Goal: Task Accomplishment & Management: Manage account settings

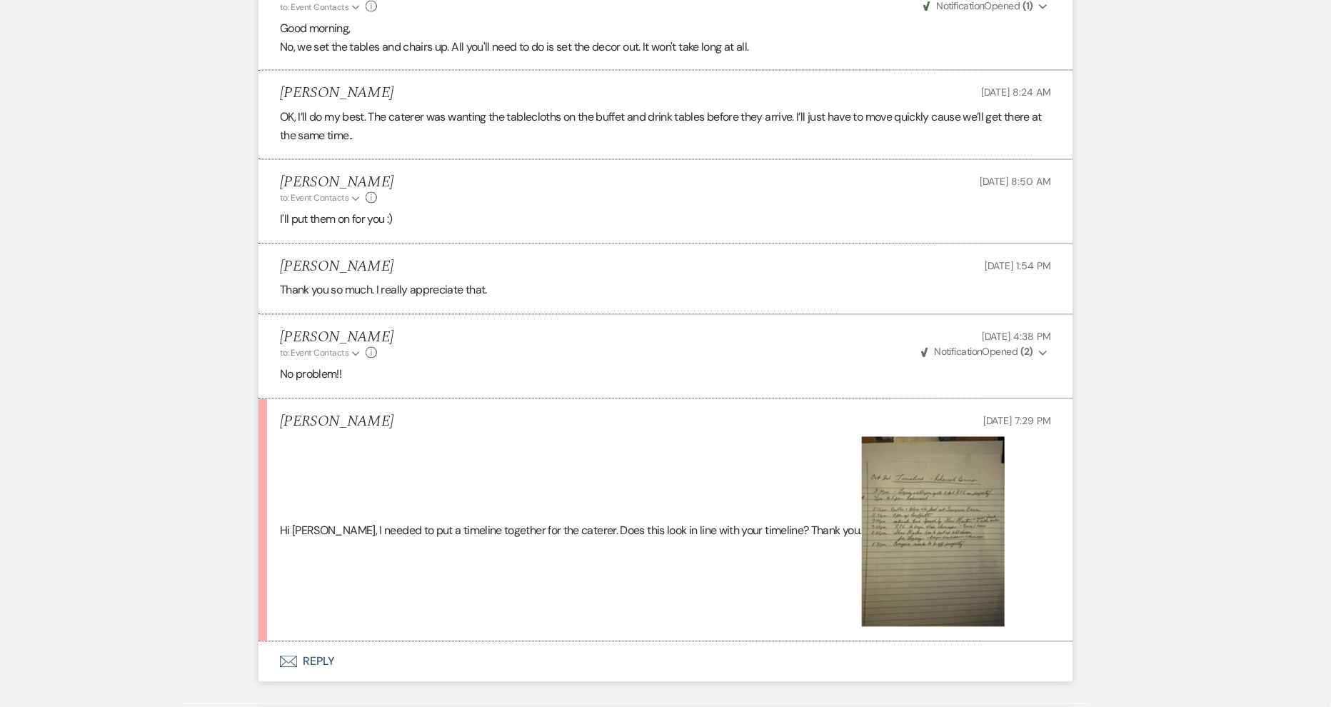
click at [879, 543] on img at bounding box center [933, 532] width 143 height 190
click at [892, 531] on img at bounding box center [933, 532] width 143 height 190
click at [896, 360] on div "[PERSON_NAME] to: Event Contacts Expand Info [DATE] 4:38 PM Weven Check Notific…" at bounding box center [665, 344] width 771 height 31
click at [877, 500] on img at bounding box center [933, 532] width 143 height 190
click at [314, 670] on button "Envelope Reply" at bounding box center [665, 662] width 814 height 40
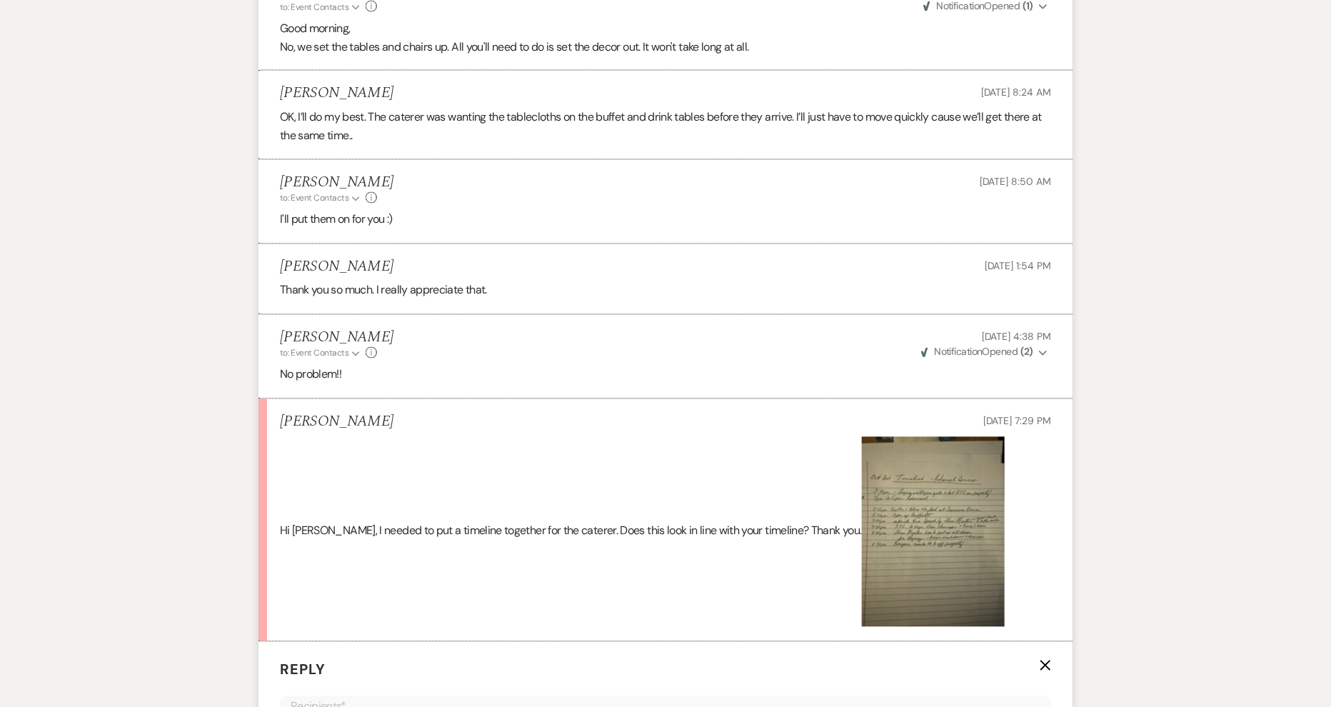
scroll to position [4912, 0]
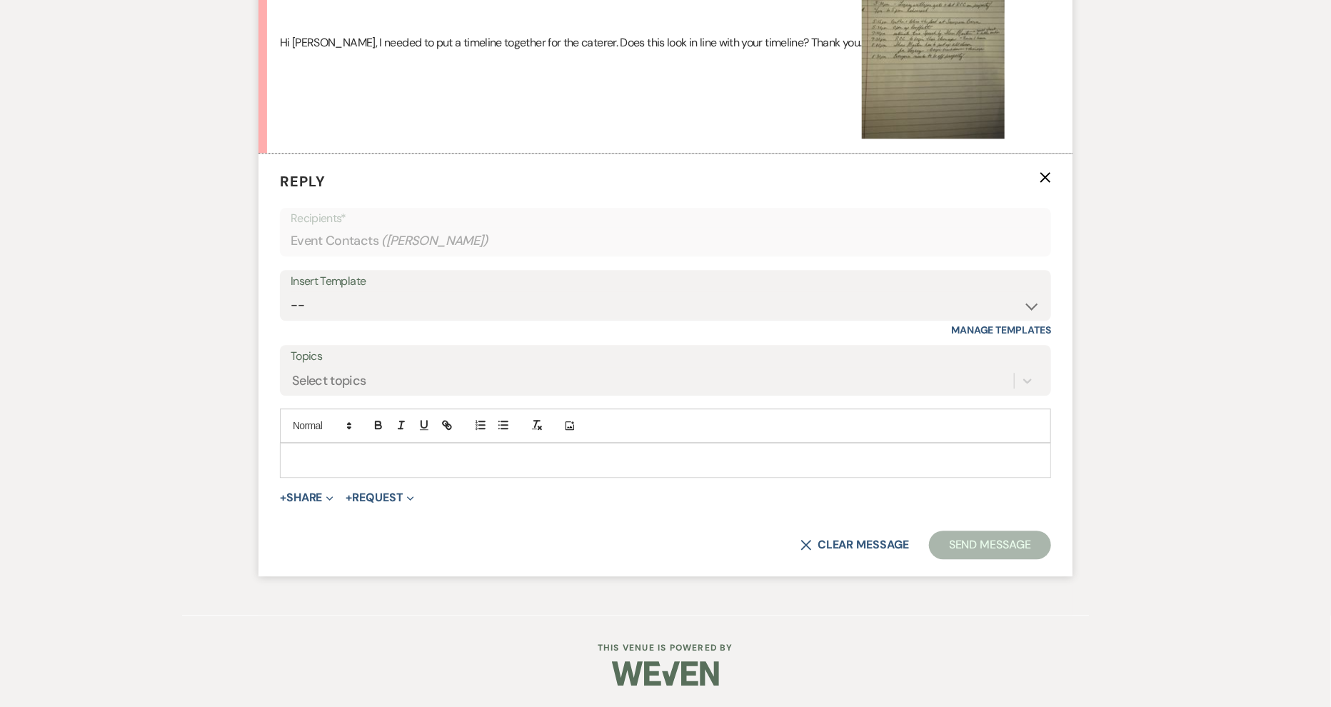
click at [862, 93] on img at bounding box center [933, 44] width 143 height 190
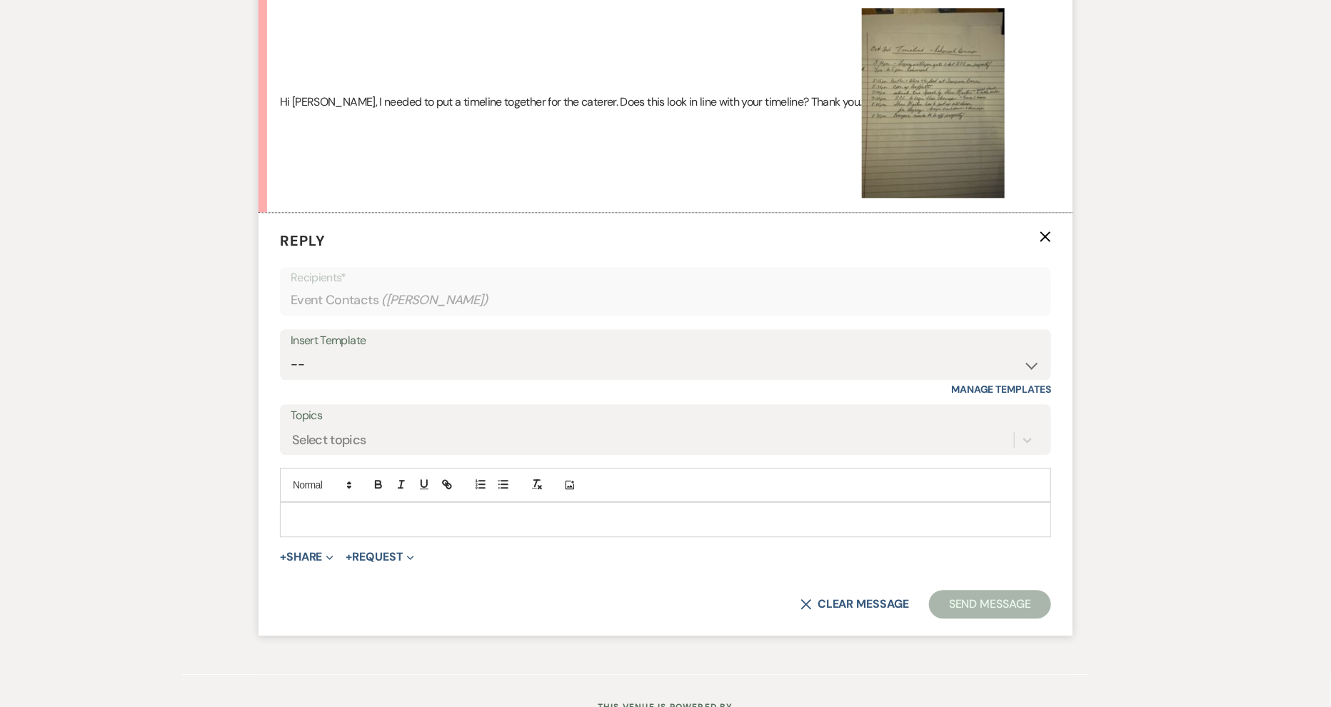
scroll to position [4833, 0]
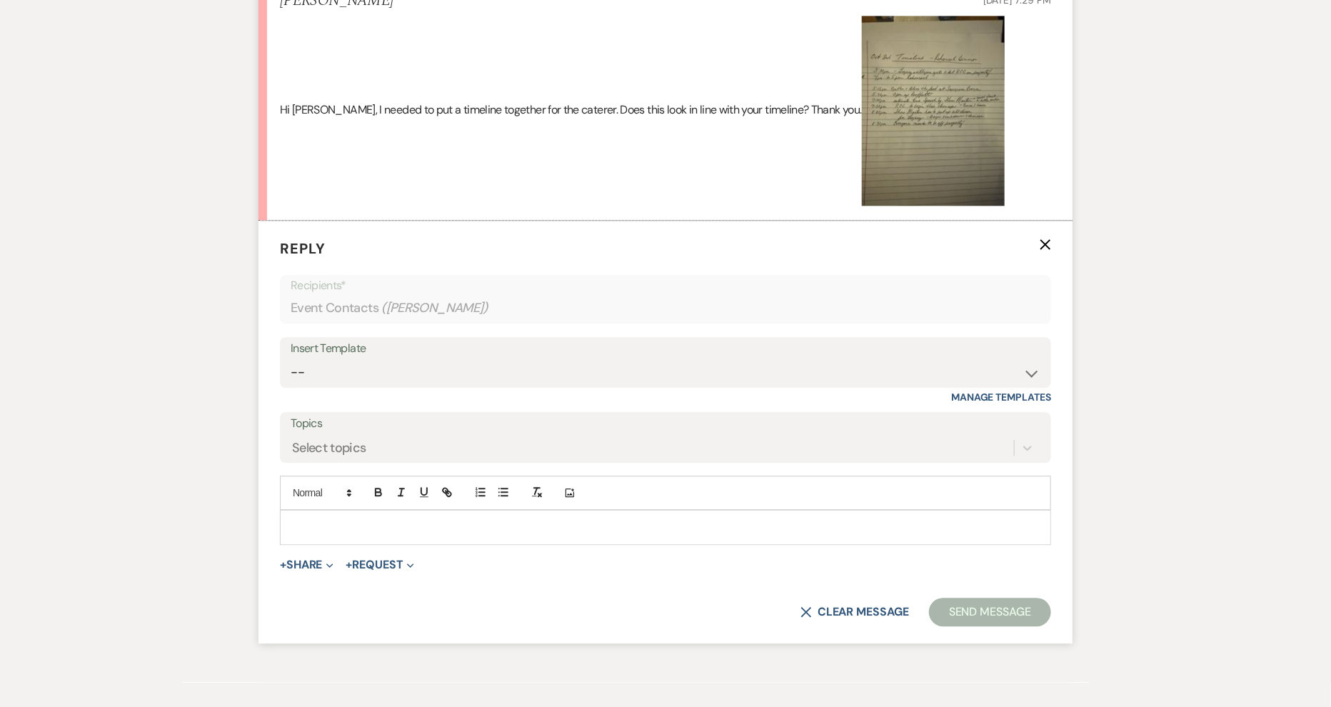
click at [331, 535] on p at bounding box center [665, 527] width 748 height 16
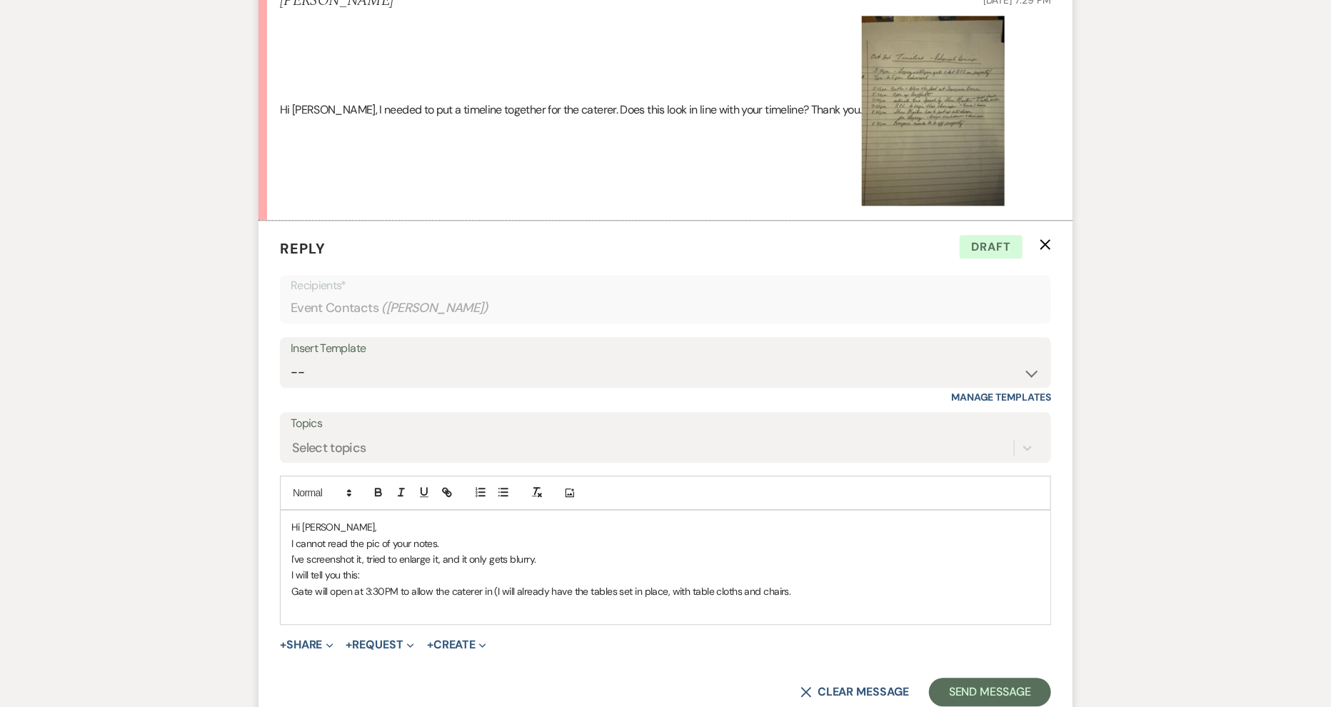
click at [785, 599] on p "Gate will open at 3:30PM to allow the caterer in (I will already have the table…" at bounding box center [665, 591] width 748 height 16
click at [798, 599] on p "Gate will open at 3:30PM to allow the caterer in (I will already have the table…" at bounding box center [665, 591] width 748 height 16
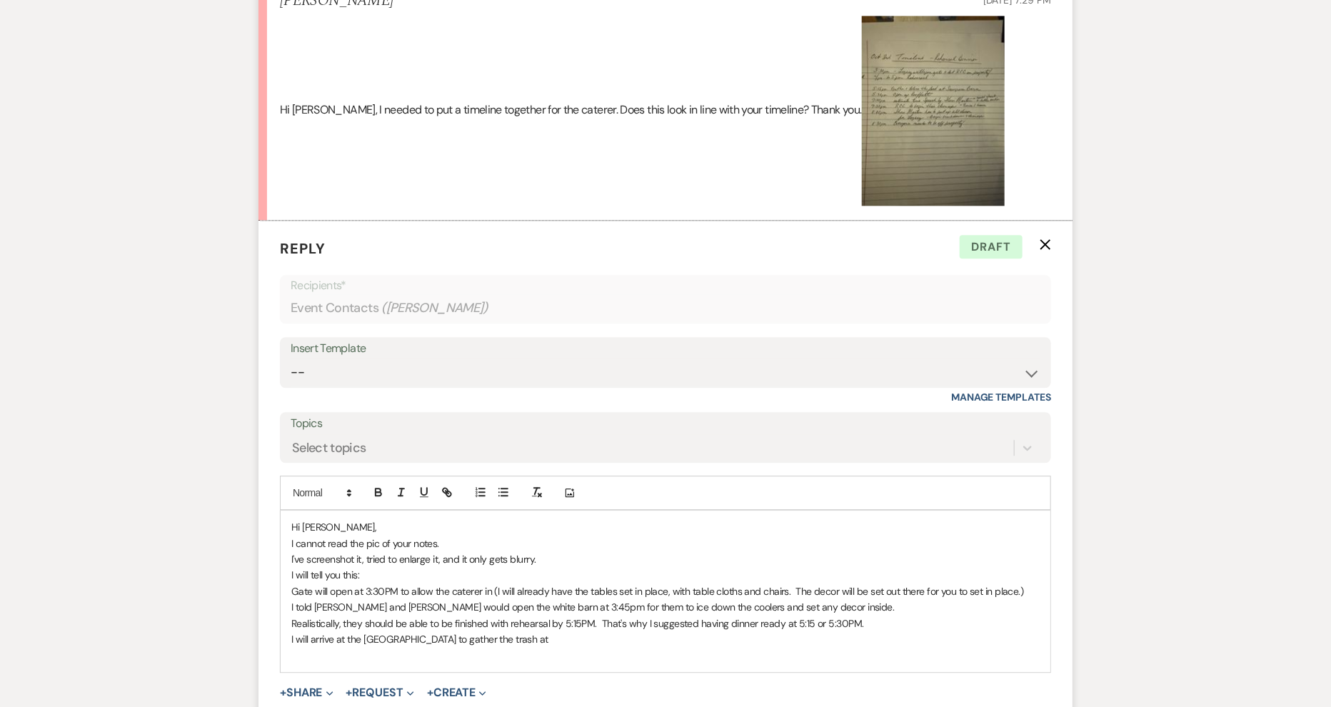
click at [830, 613] on p "I told [PERSON_NAME] and [PERSON_NAME] would open the white barn at 3:45pm for …" at bounding box center [665, 607] width 748 height 16
click at [541, 647] on p "I will arrive at the [GEOGRAPHIC_DATA] to gather the trash at" at bounding box center [665, 639] width 748 height 16
click at [516, 647] on p "I will arrive at the sawgrass barn to gather the trash at....everyone is to be …" at bounding box center [665, 639] width 748 height 16
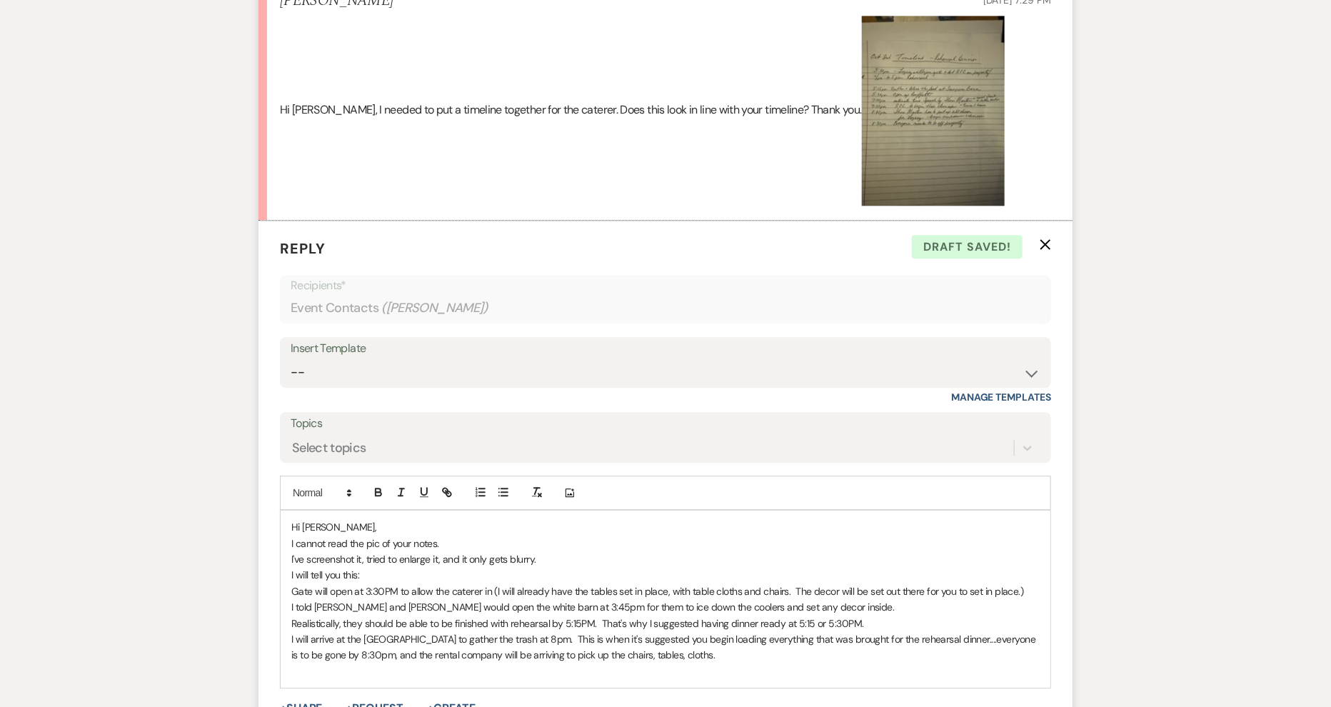
click at [700, 650] on p "I will arrive at the [GEOGRAPHIC_DATA] to gather the trash at 8pm. This is when…" at bounding box center [665, 647] width 748 height 32
click at [317, 663] on p "I will arrive at the [GEOGRAPHIC_DATA] to gather the trash at 8pm. This is when…" at bounding box center [665, 647] width 748 height 32
click at [810, 663] on p "I will arrive at the [GEOGRAPHIC_DATA] to gather the trash at 8pm. This is when…" at bounding box center [665, 647] width 748 height 32
click at [815, 615] on p "I told [PERSON_NAME] and [PERSON_NAME] would open the white barn at 3:45pm for …" at bounding box center [665, 607] width 748 height 16
click at [812, 663] on p "I will arrive at the [GEOGRAPHIC_DATA] to gather the trash at 8pm. This is when…" at bounding box center [665, 647] width 748 height 32
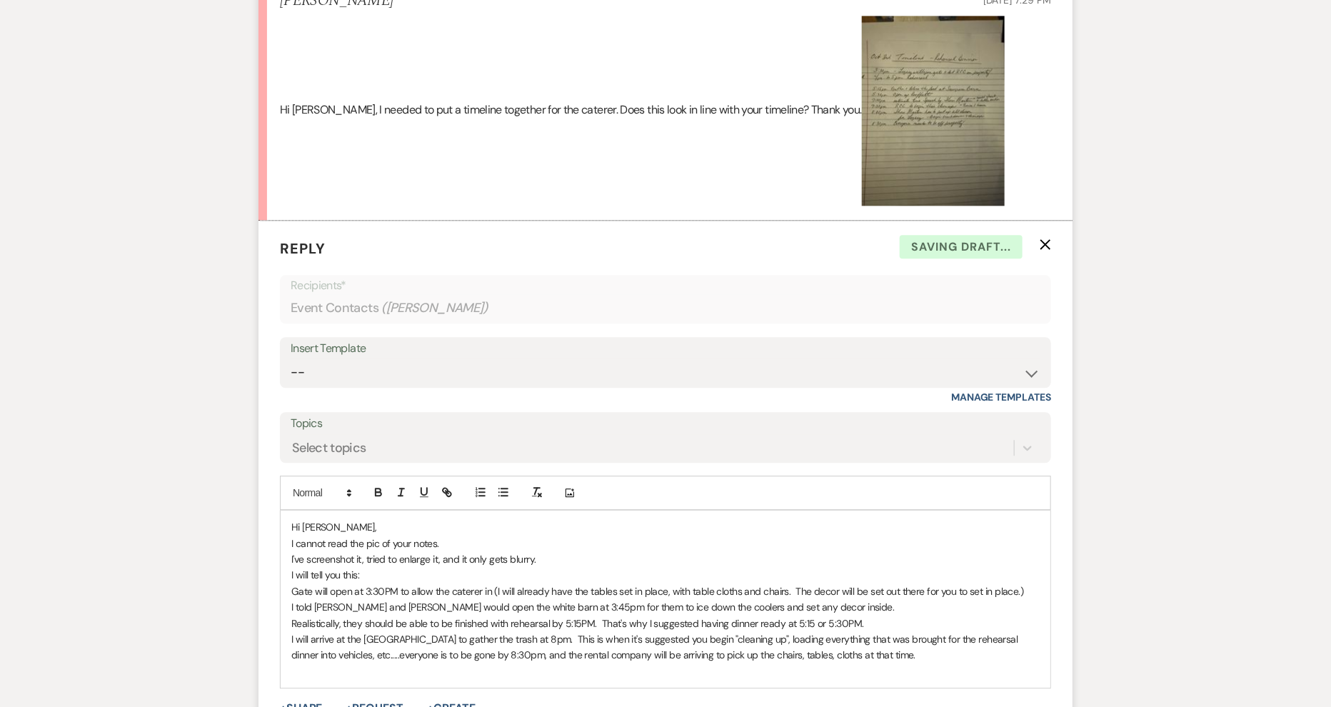
click at [875, 663] on p "I will arrive at the [GEOGRAPHIC_DATA] to gather the trash at 8pm. This is when…" at bounding box center [665, 647] width 748 height 32
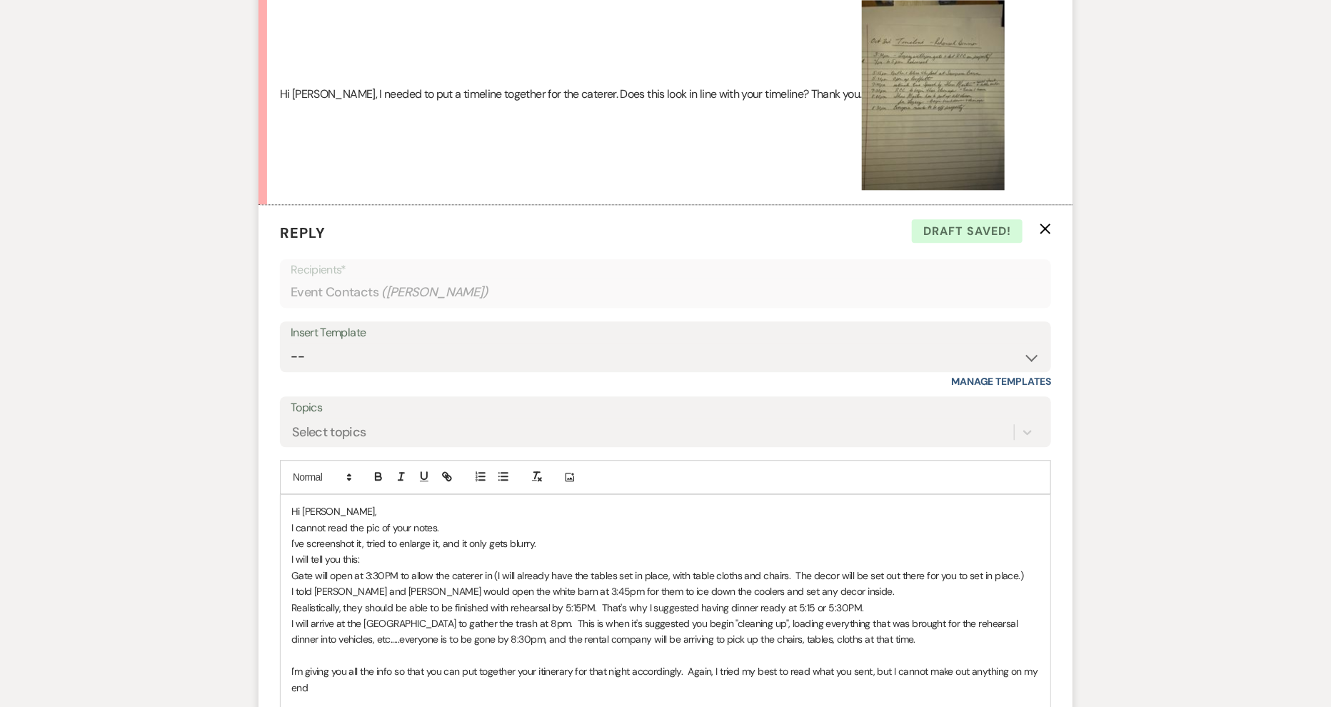
scroll to position [5104, 0]
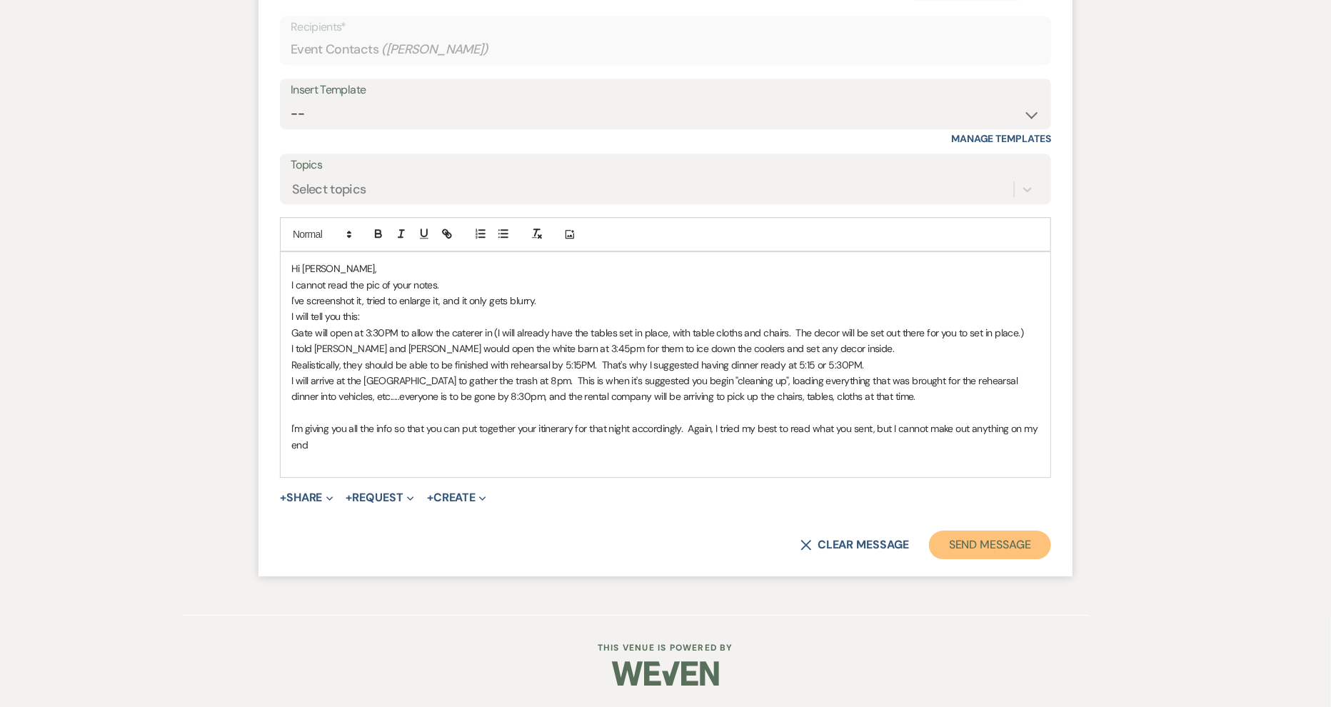
click at [1012, 549] on button "Send Message" at bounding box center [990, 544] width 122 height 29
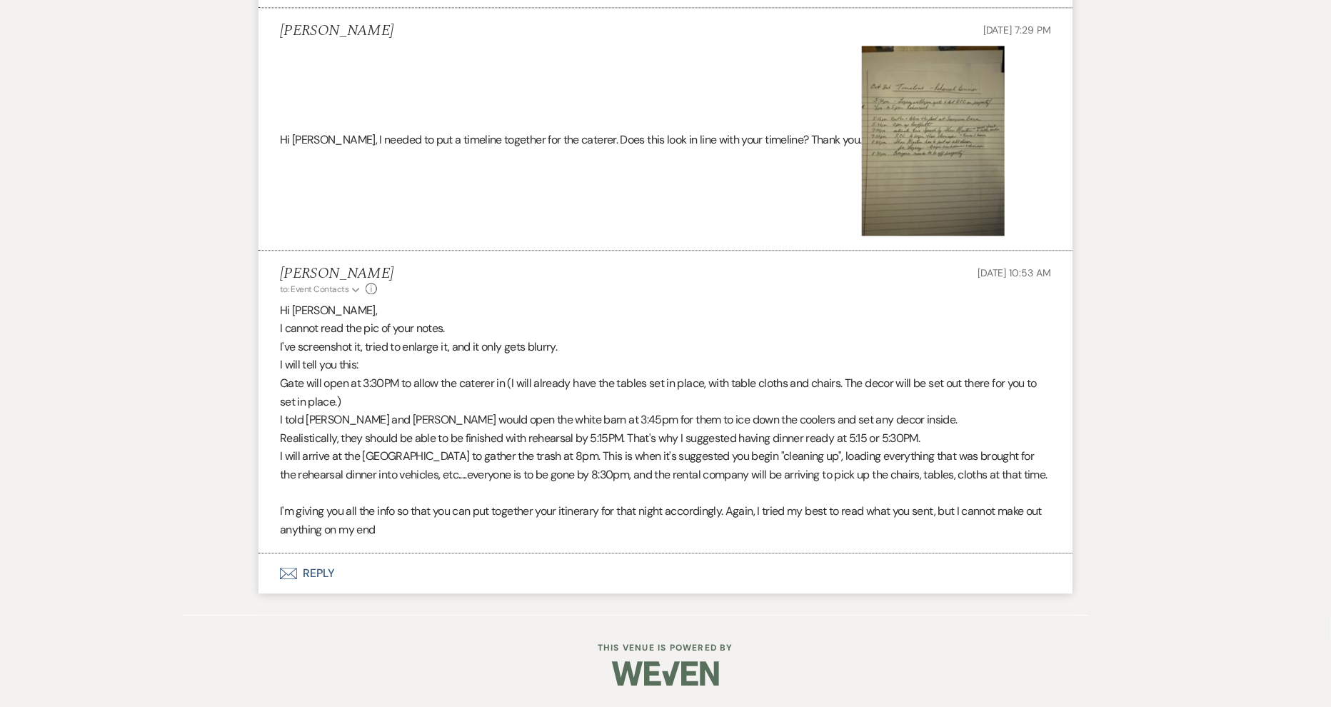
scroll to position [4816, 0]
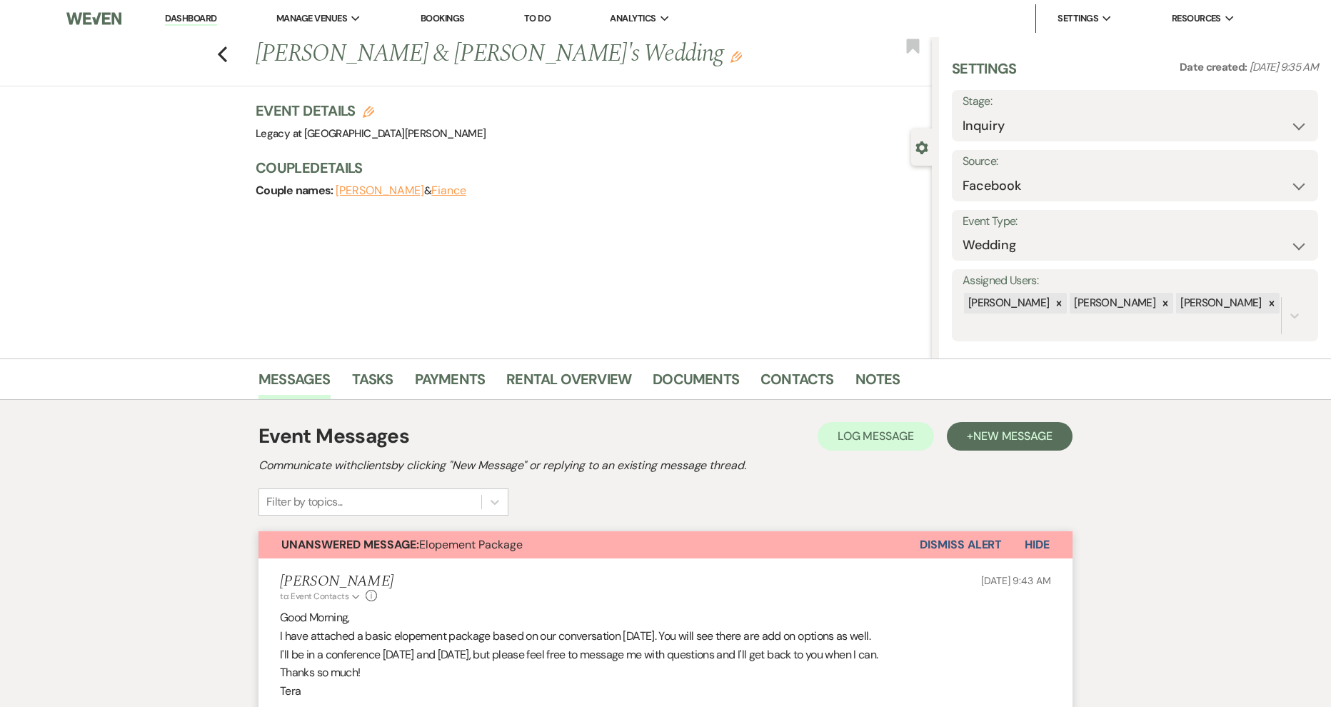
select select "8"
click at [209, 14] on link "Dashboard" at bounding box center [190, 19] width 51 height 14
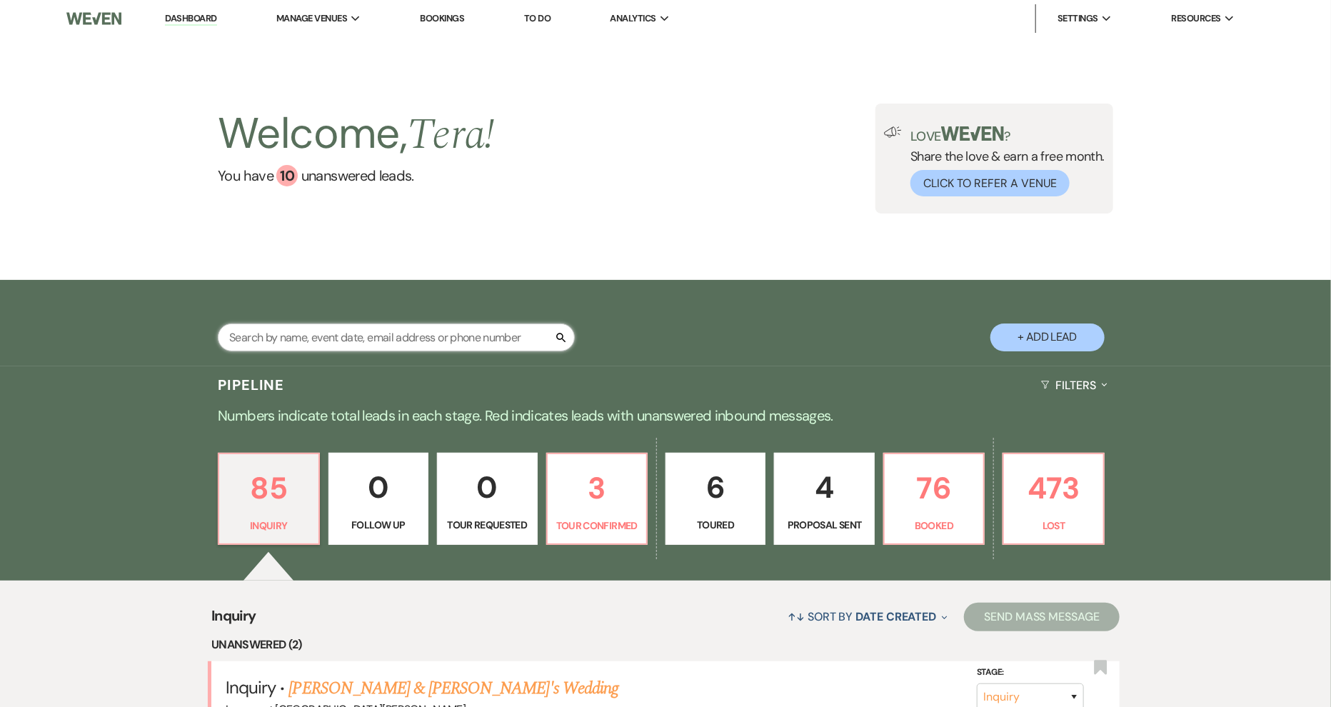
click at [418, 339] on input "text" at bounding box center [396, 337] width 357 height 28
type input "mila"
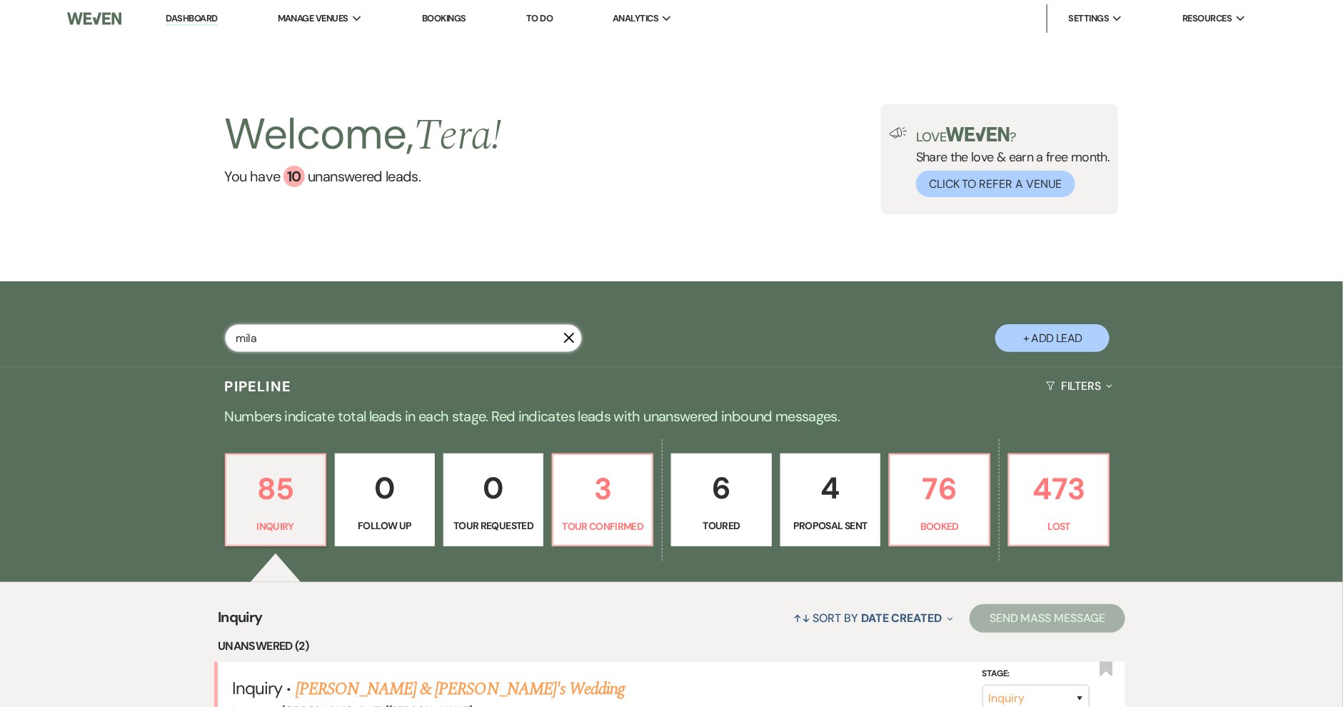
select select "8"
select select "5"
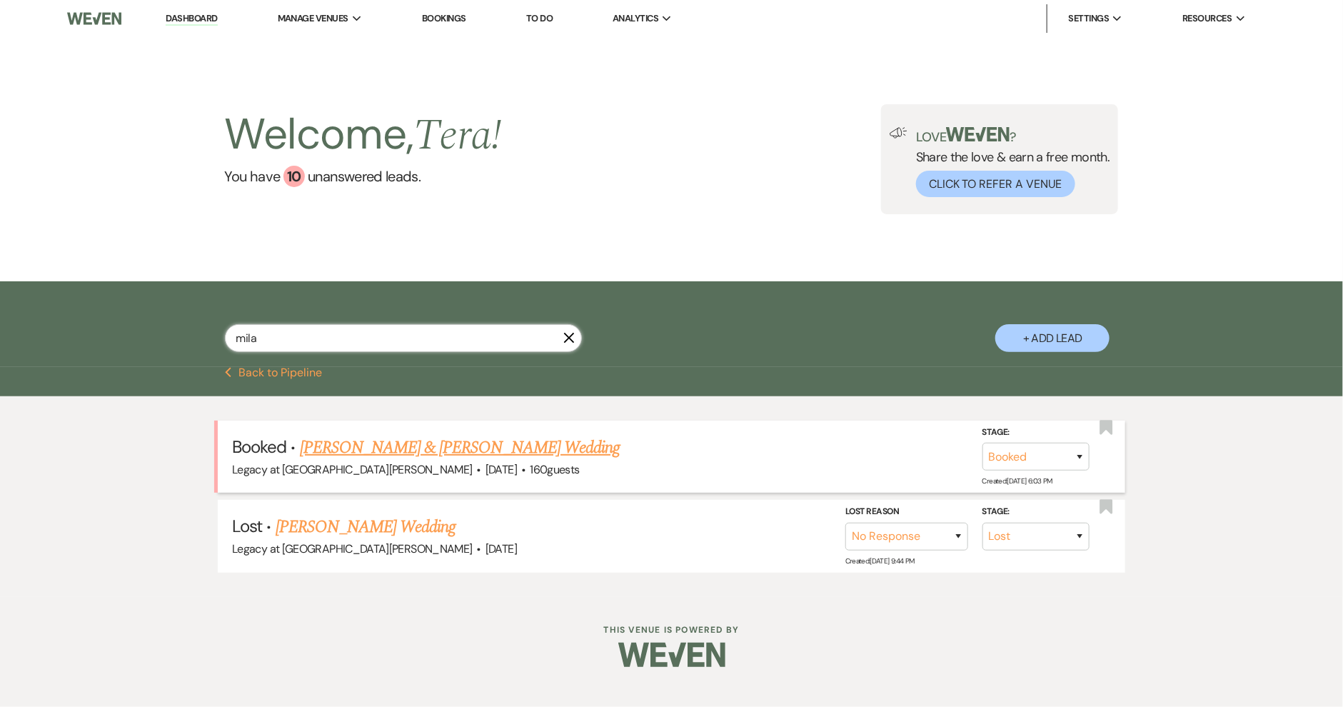
type input "mila"
click at [420, 448] on link "[PERSON_NAME] & [PERSON_NAME] Wedding" at bounding box center [460, 448] width 320 height 26
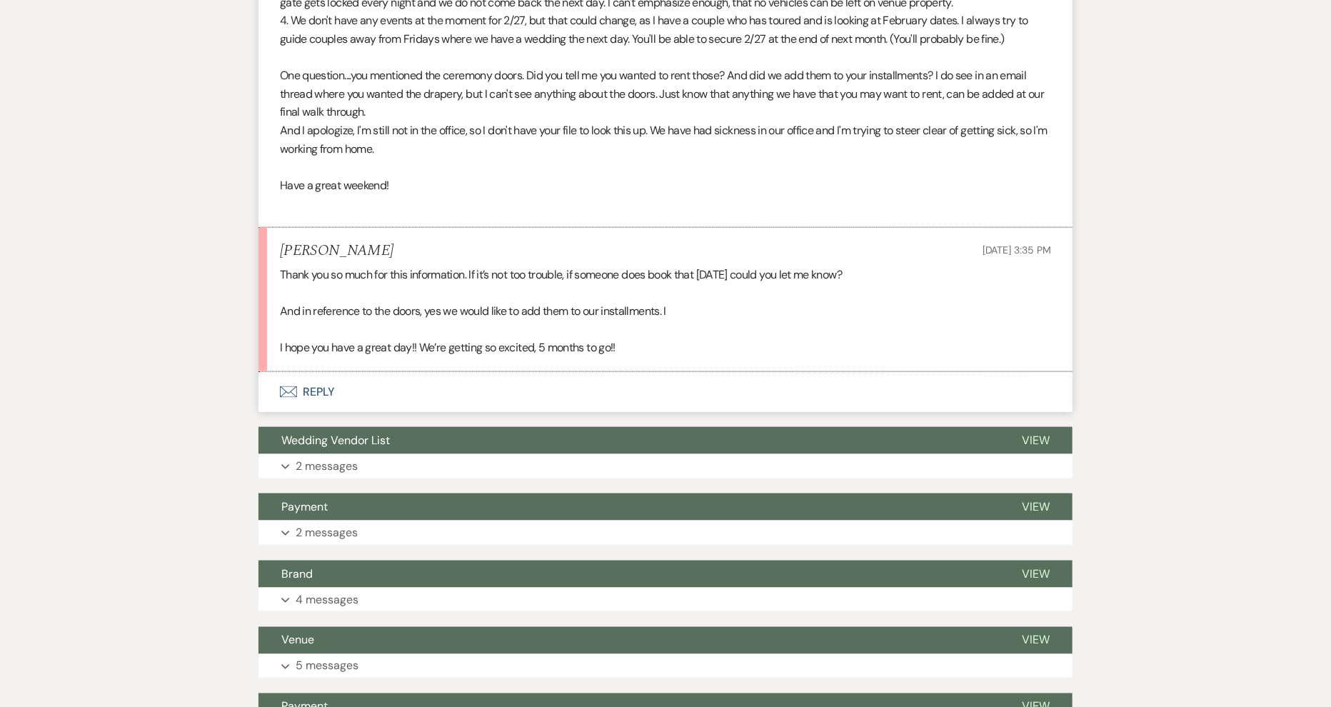
scroll to position [885, 0]
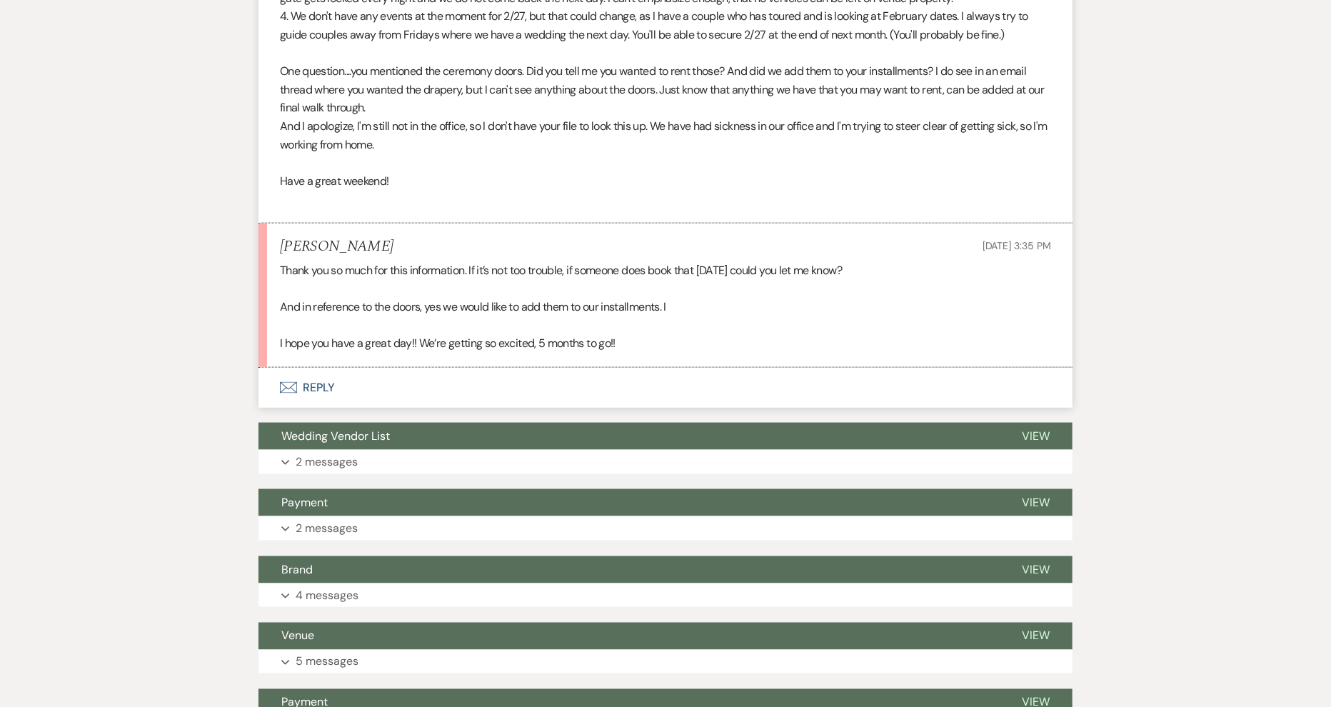
click at [318, 381] on button "Envelope Reply" at bounding box center [665, 388] width 814 height 40
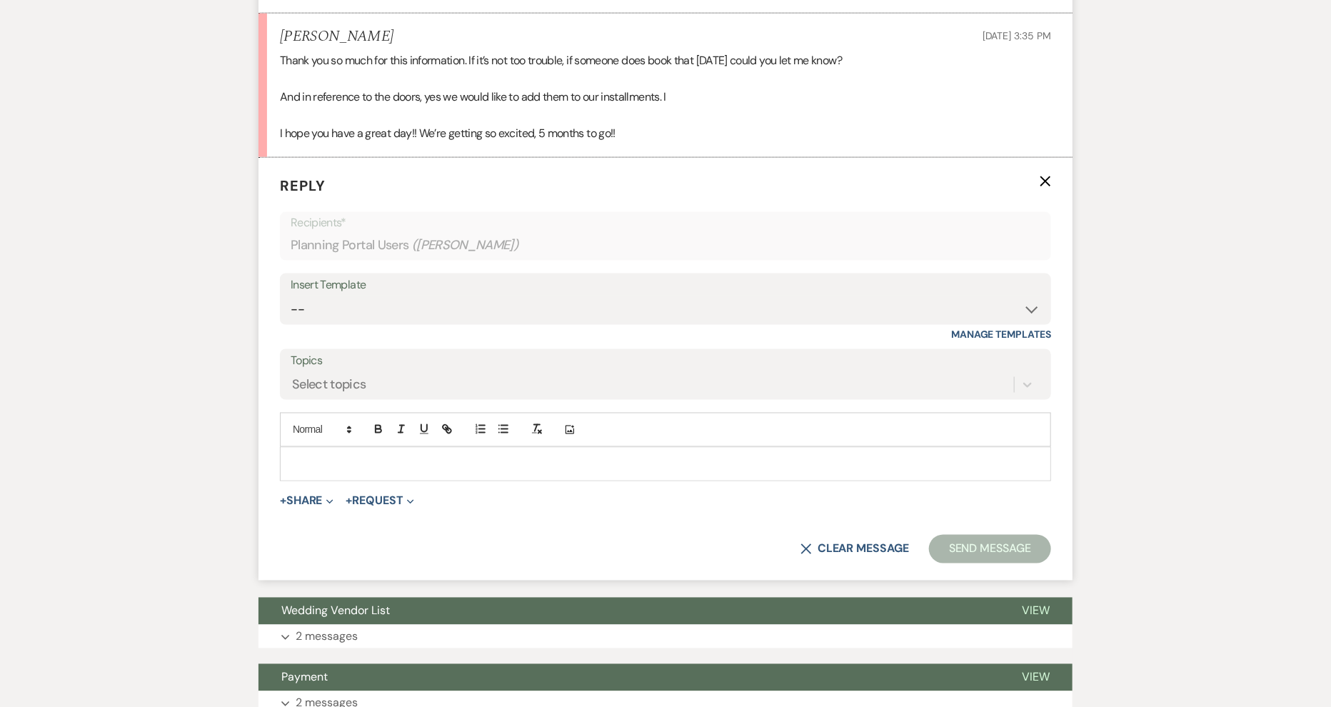
scroll to position [1109, 0]
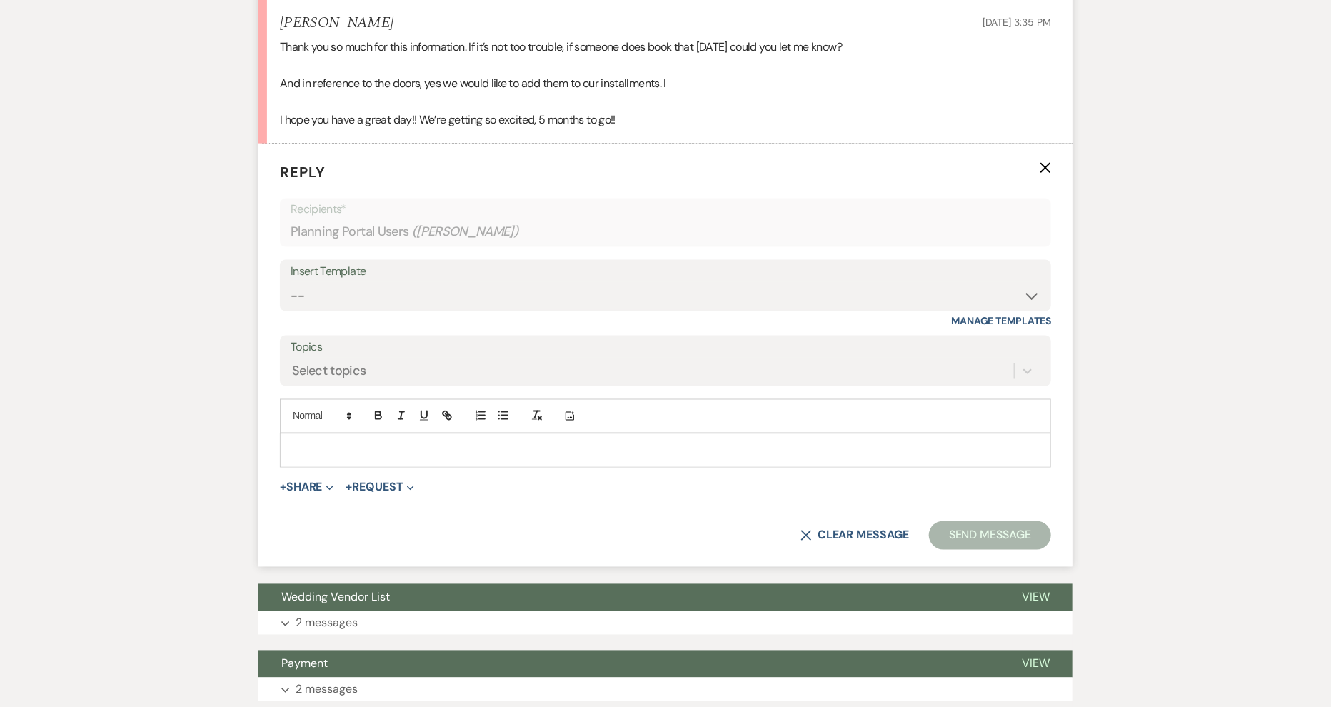
click at [357, 448] on p at bounding box center [665, 451] width 748 height 16
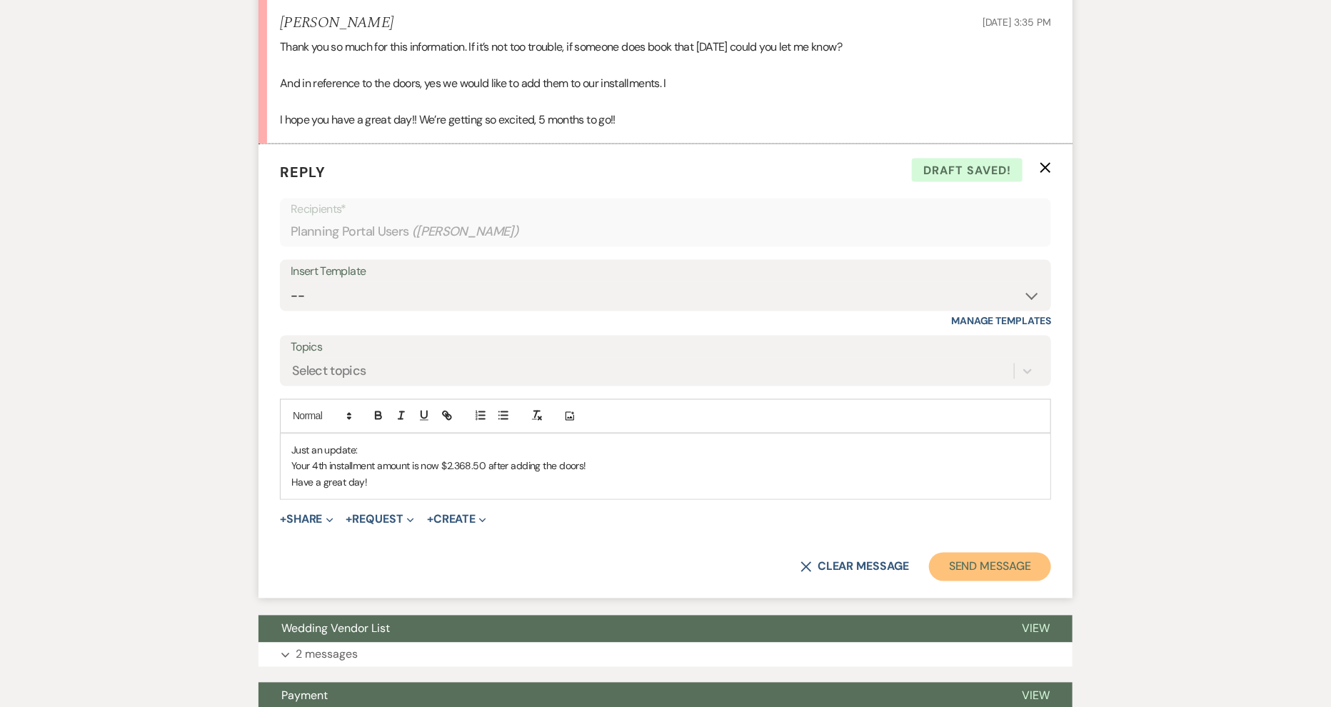
click at [970, 558] on button "Send Message" at bounding box center [990, 567] width 122 height 29
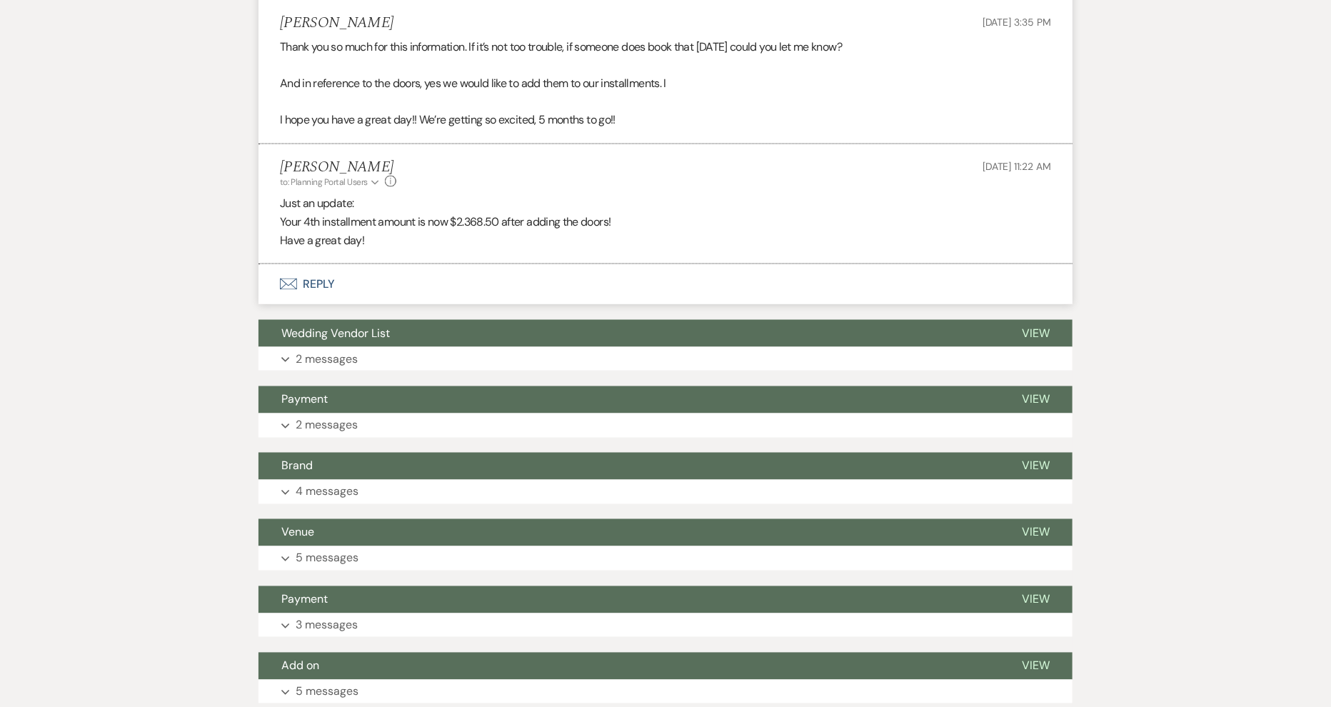
scroll to position [0, 0]
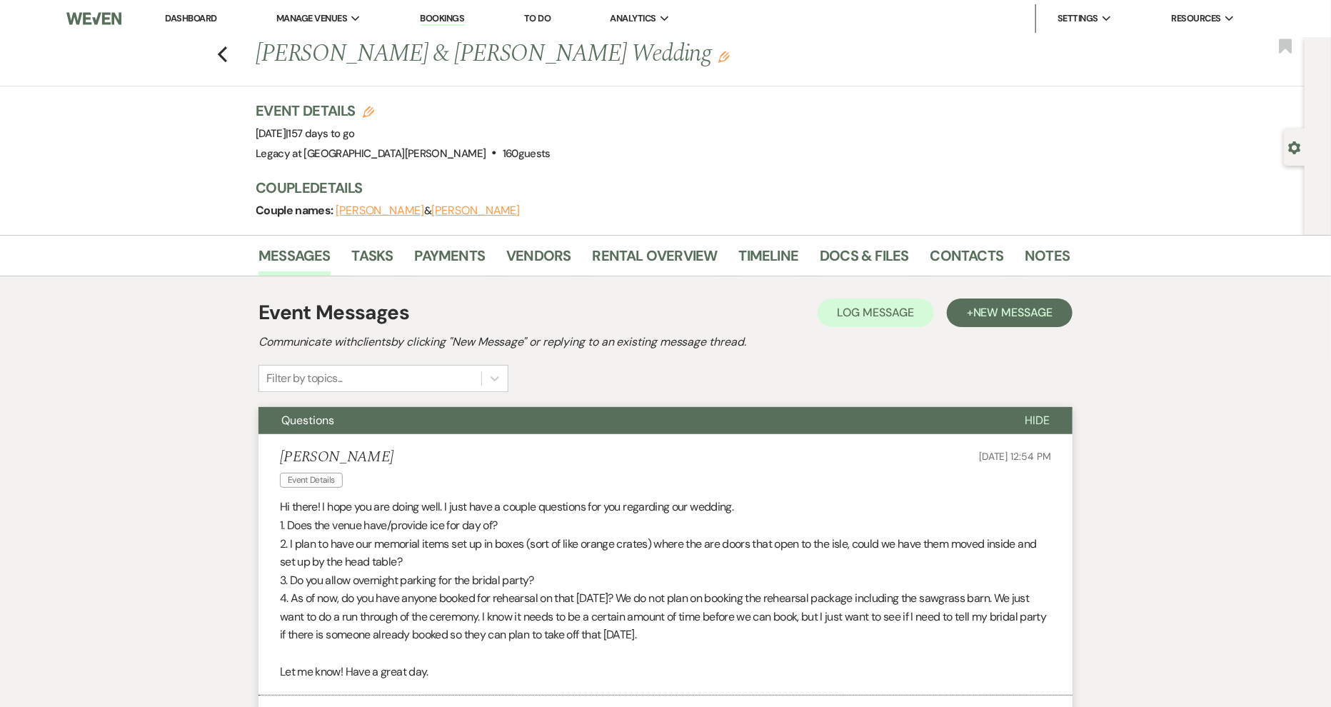
click at [187, 19] on link "Dashboard" at bounding box center [190, 18] width 51 height 12
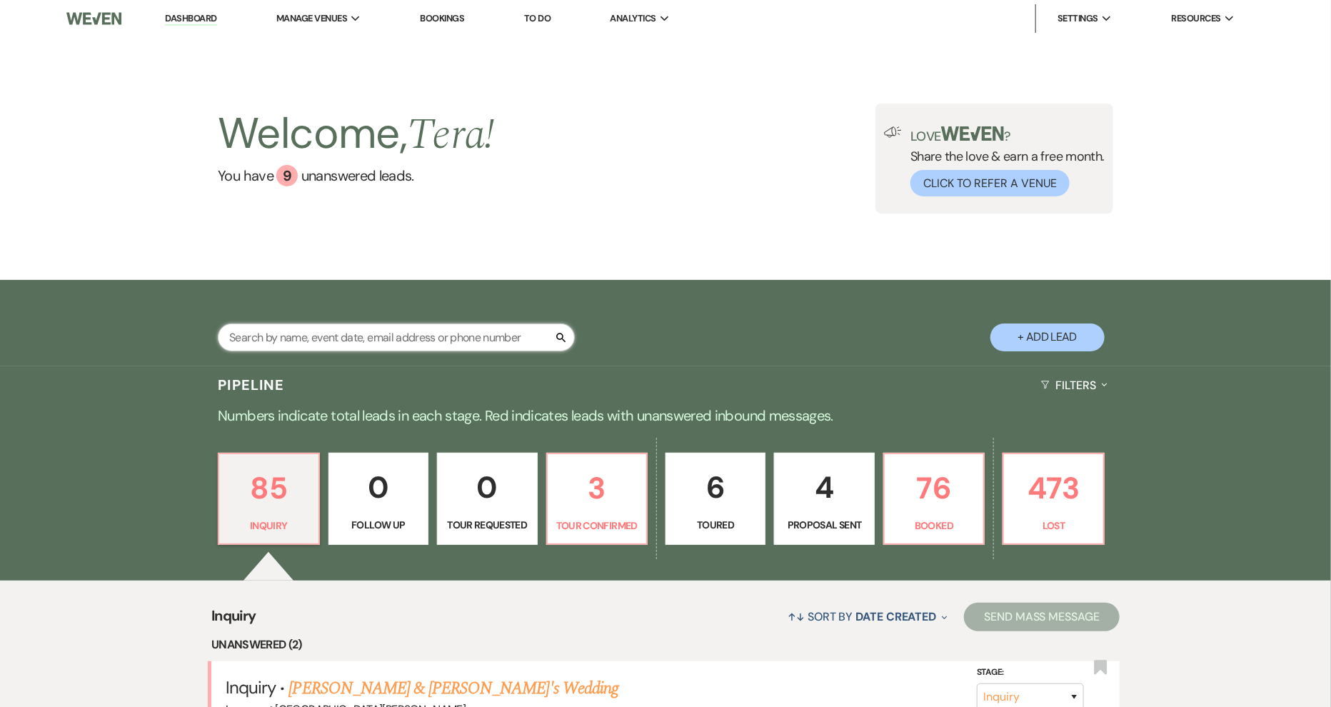
click at [280, 337] on input "text" at bounding box center [396, 337] width 357 height 28
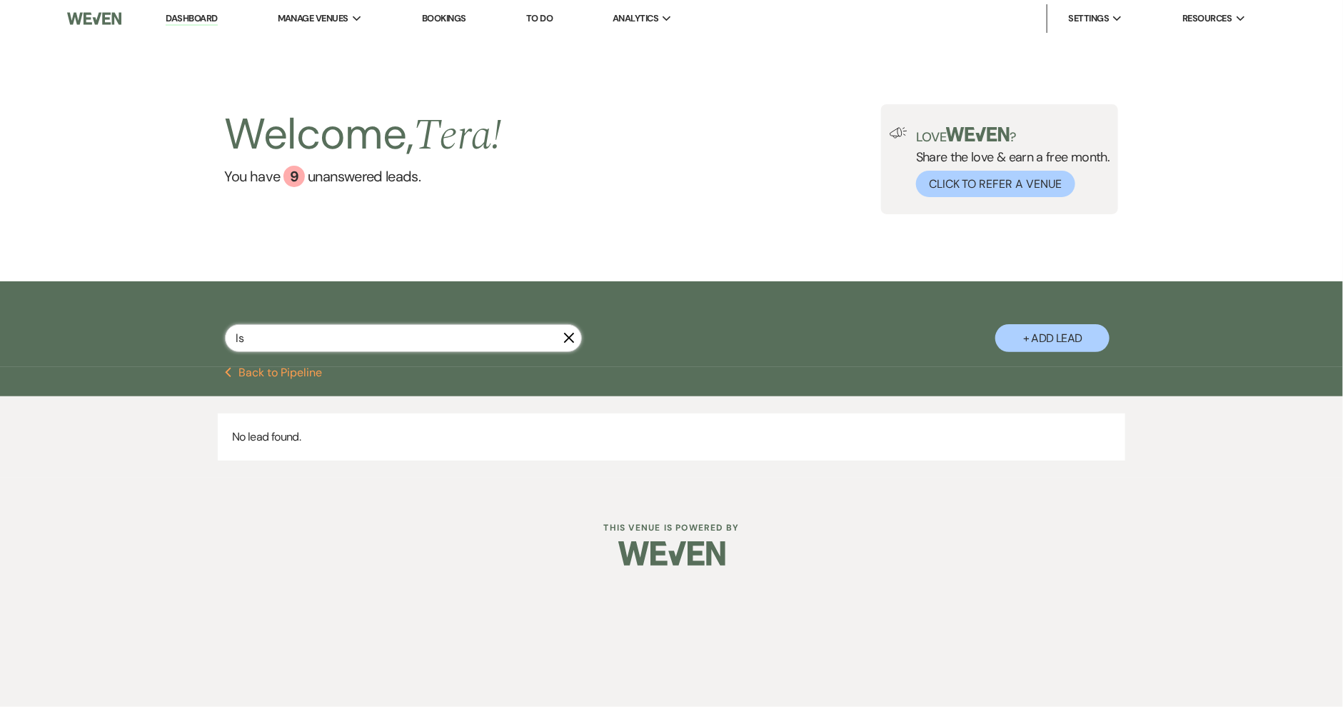
type input "l"
type input "lauren"
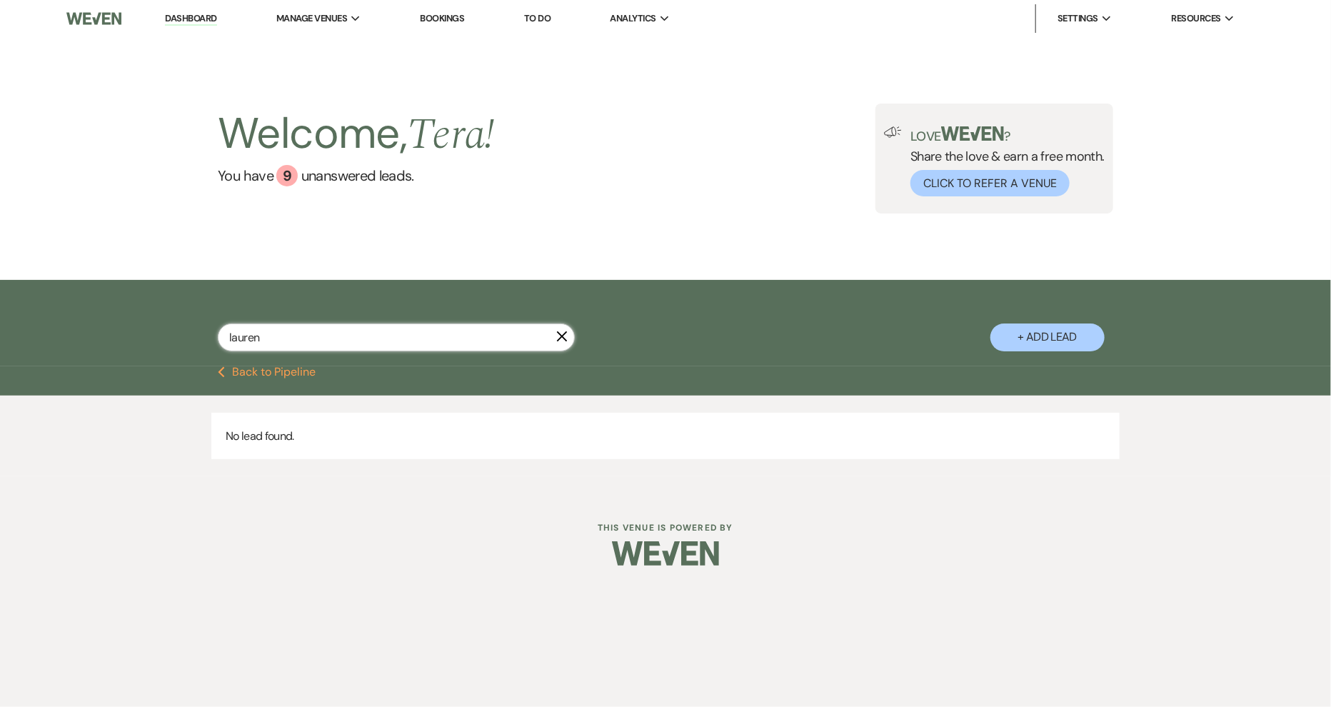
select select "8"
select select "5"
select select "8"
select select "5"
select select "8"
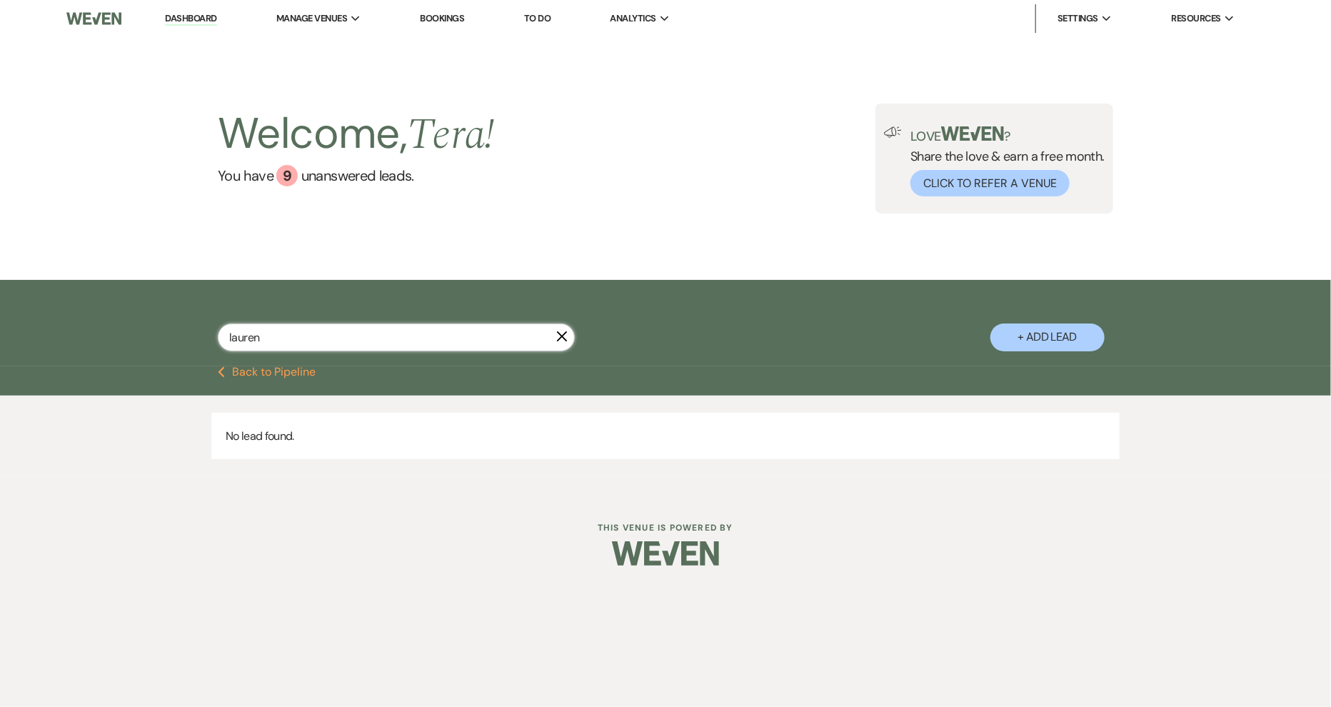
select select "5"
select select "8"
select select "5"
select select "8"
select select "5"
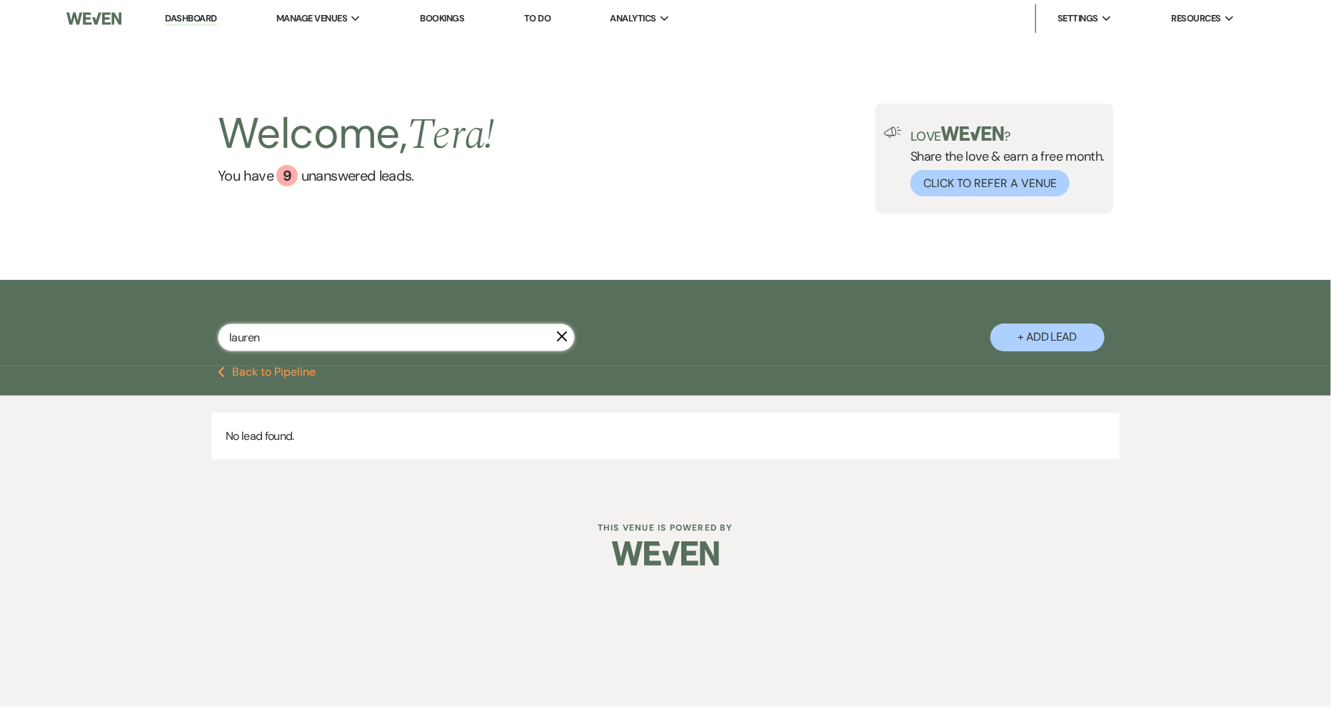
select select "8"
select select "7"
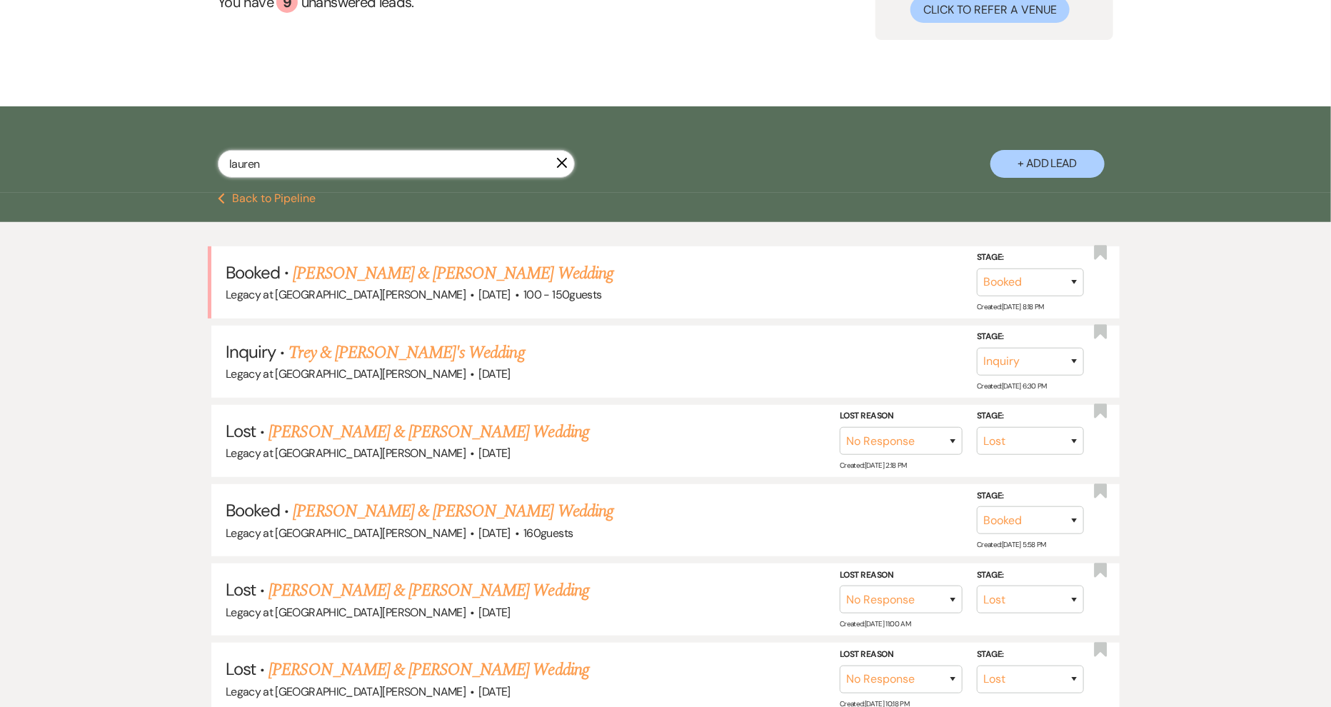
scroll to position [184, 0]
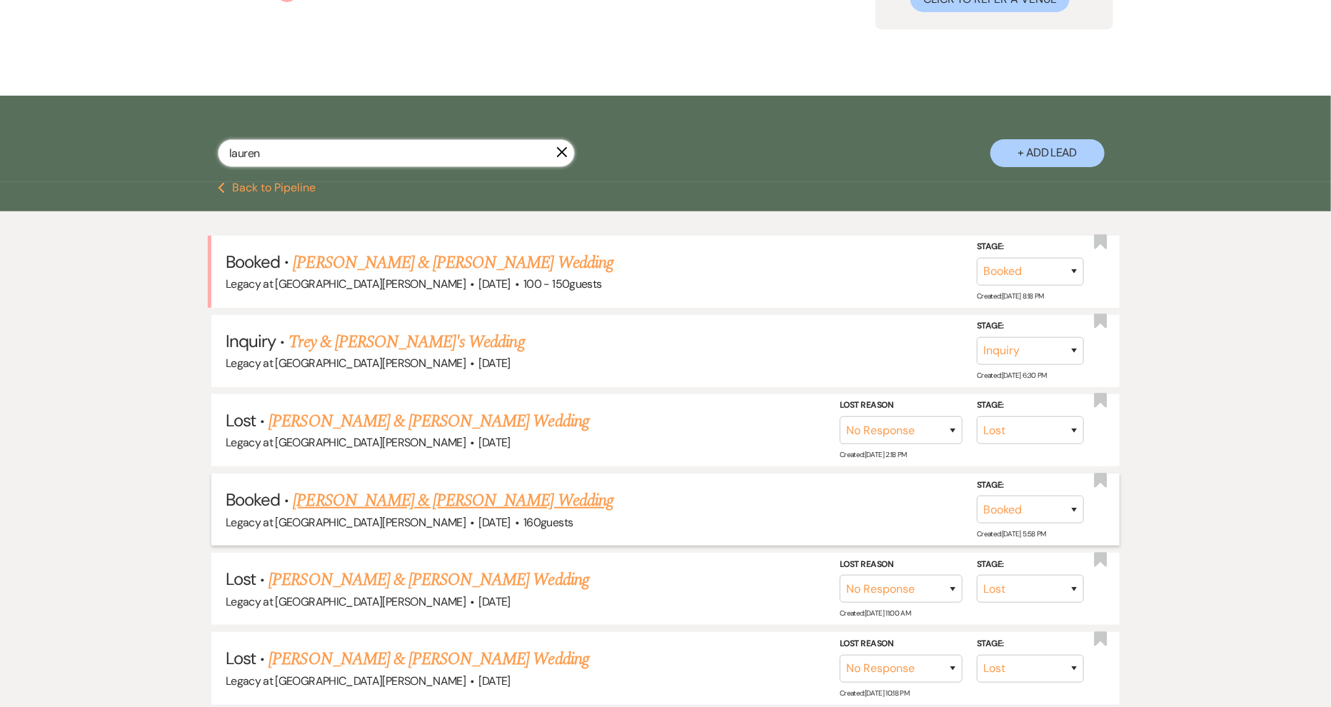
type input "lauren"
click at [510, 488] on link "Lauren Lupo & Travis Bryant's Wedding" at bounding box center [453, 501] width 320 height 26
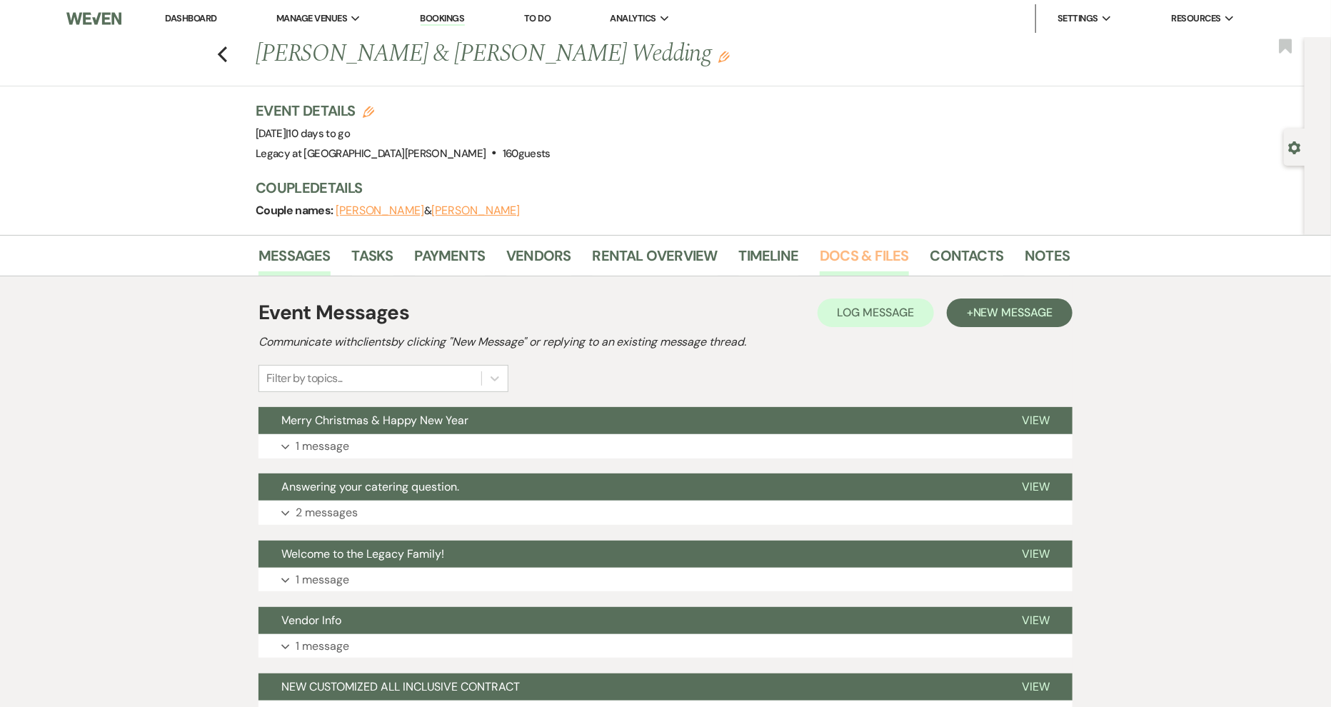
click at [859, 251] on link "Docs & Files" at bounding box center [864, 259] width 89 height 31
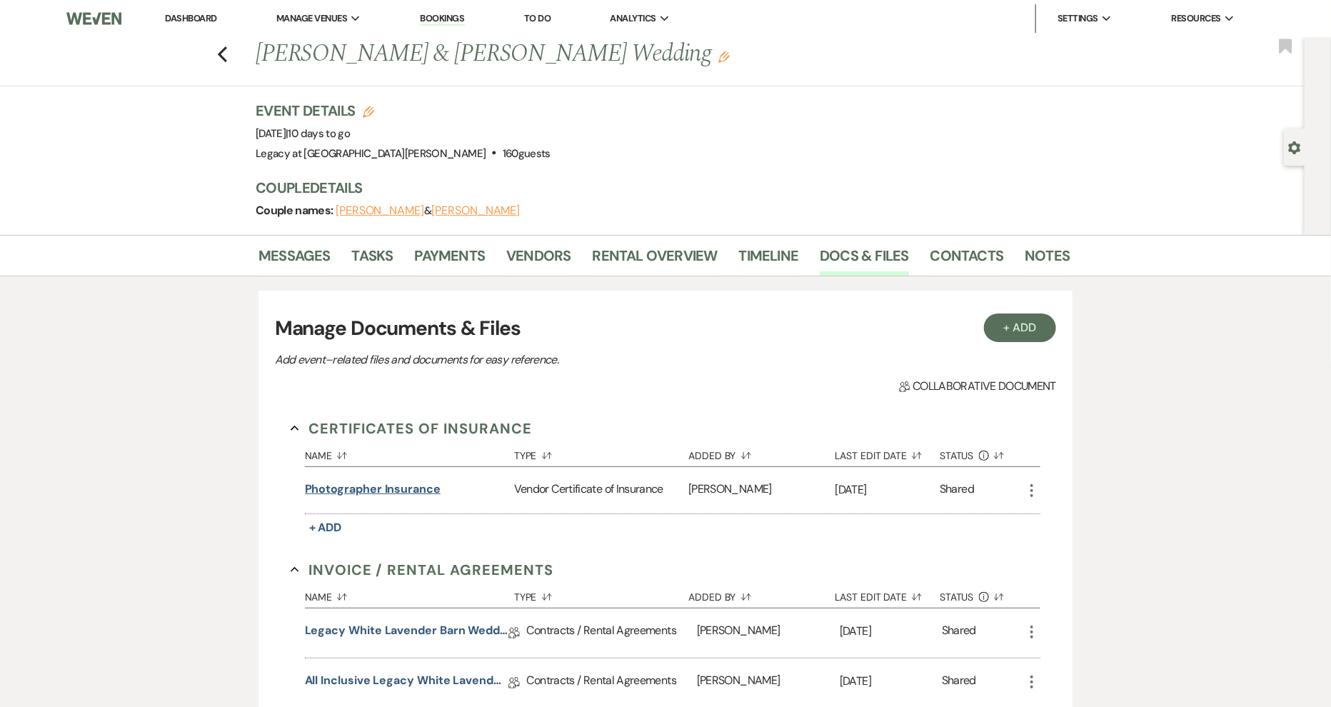
click at [360, 492] on button "Photographer Insurance" at bounding box center [373, 489] width 136 height 17
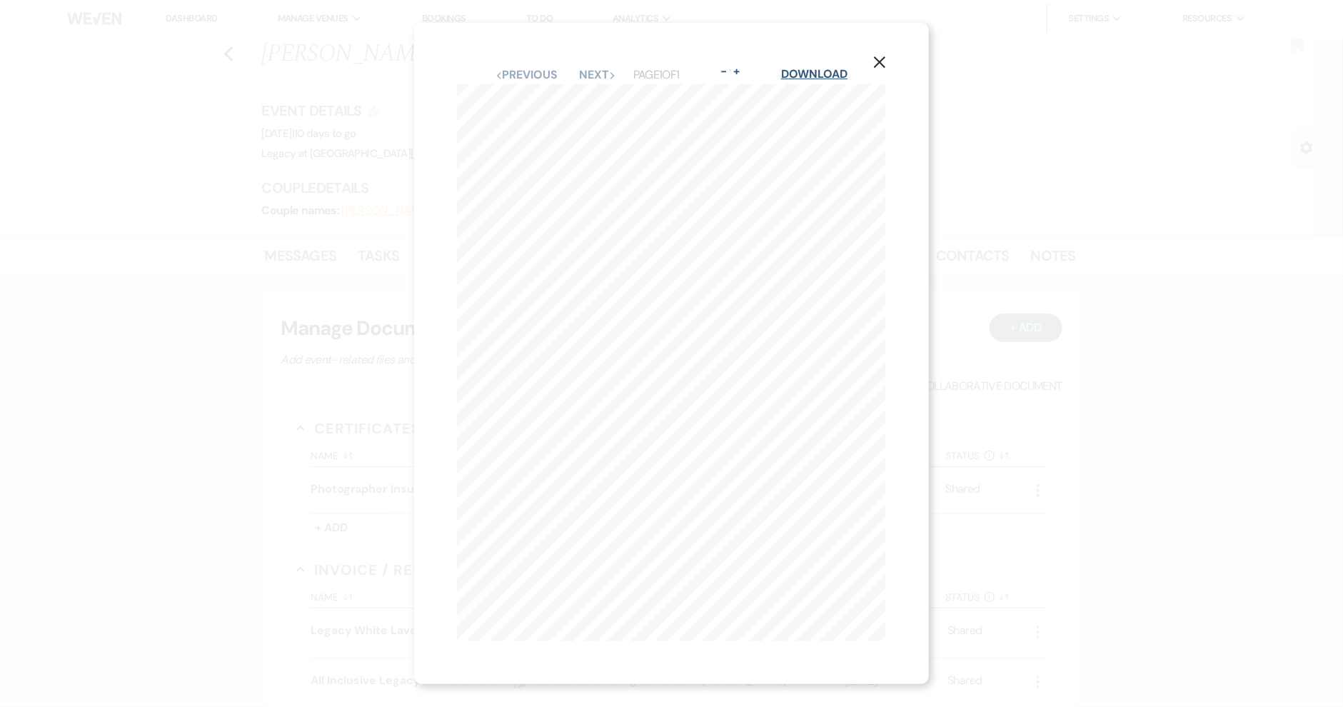
click at [818, 70] on link "Download" at bounding box center [814, 73] width 66 height 15
